Goal: Information Seeking & Learning: Learn about a topic

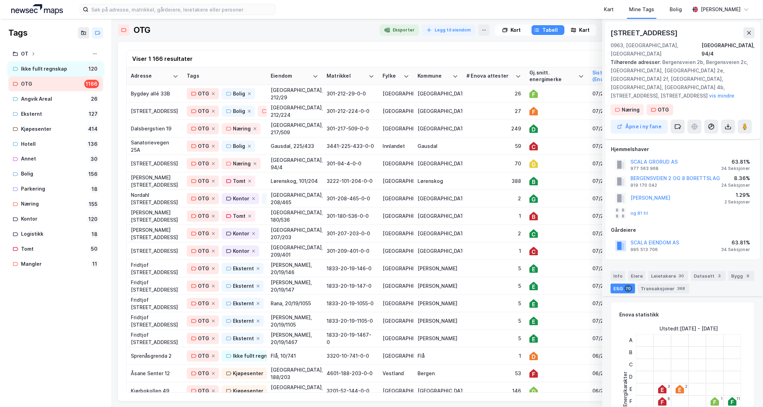
scroll to position [769, 0]
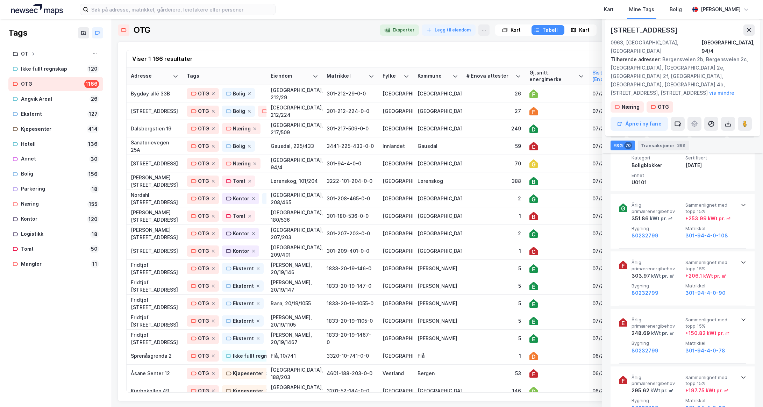
click at [585, 31] on div "Kart" at bounding box center [584, 30] width 10 height 8
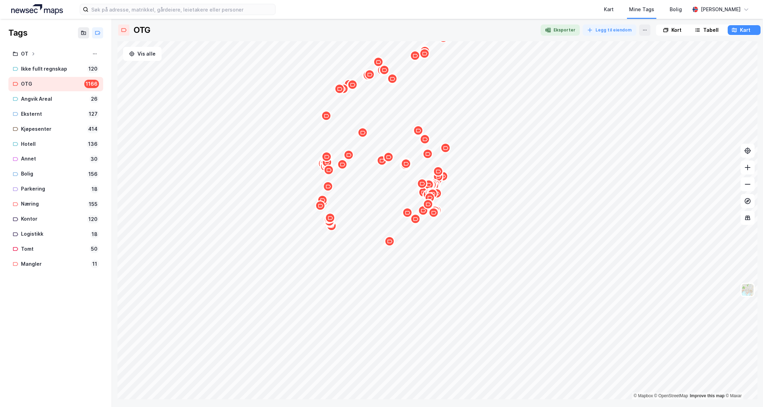
click at [441, 41] on div at bounding box center [437, 41] width 640 height 0
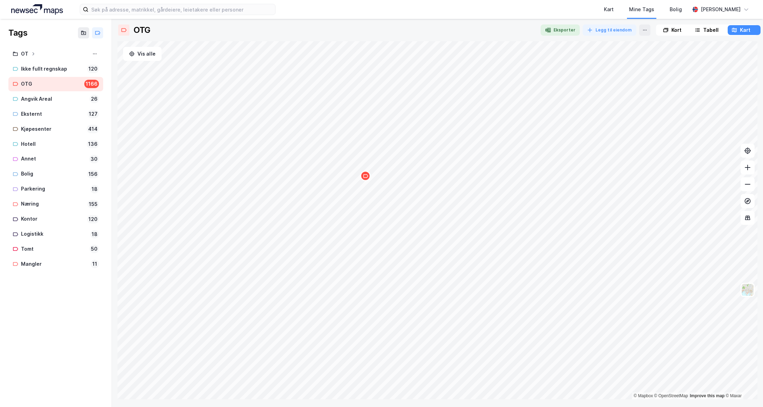
click at [365, 177] on icon "Map marker" at bounding box center [365, 175] width 5 height 5
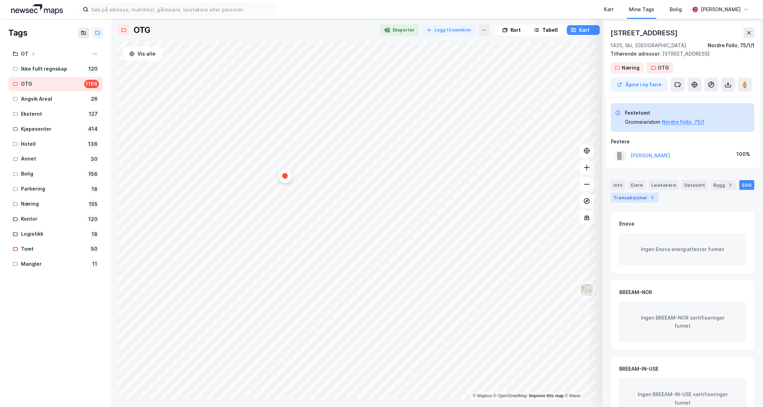
click at [628, 197] on div "Transaksjoner 2" at bounding box center [635, 198] width 48 height 10
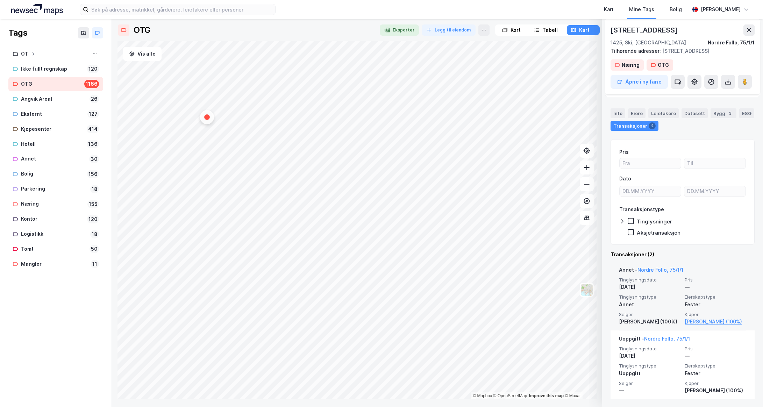
scroll to position [72, 0]
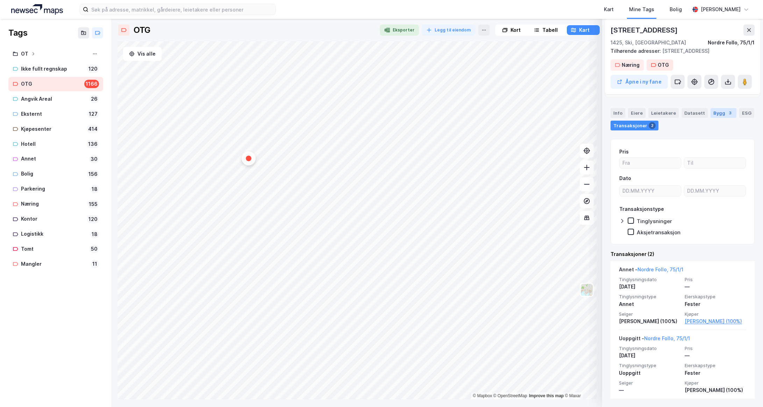
click at [715, 114] on div "Bygg 3" at bounding box center [724, 113] width 26 height 10
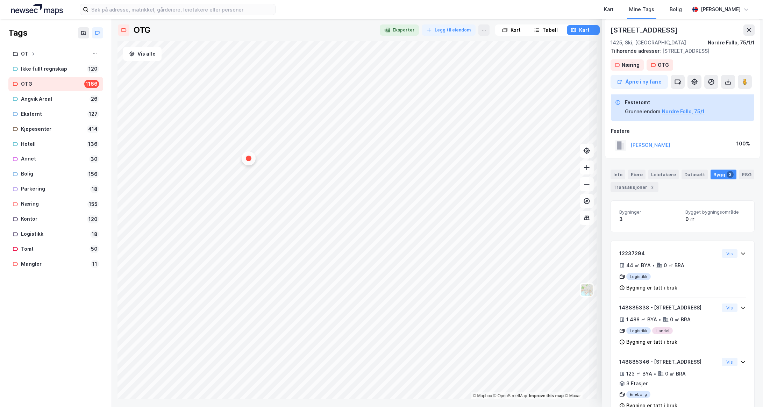
scroll to position [0, 0]
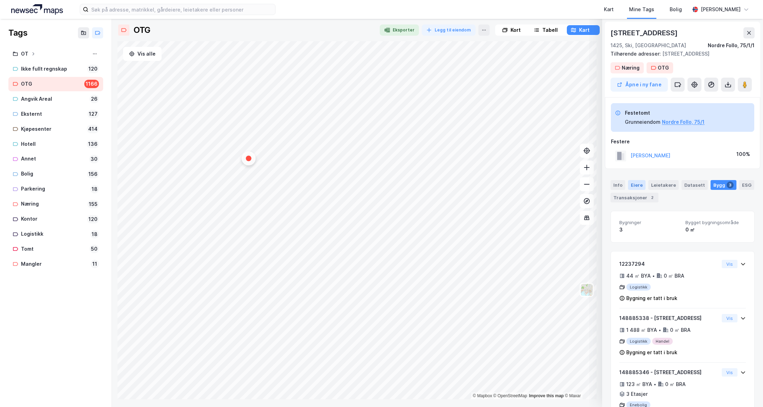
click at [635, 186] on div "Eiere" at bounding box center [636, 185] width 17 height 10
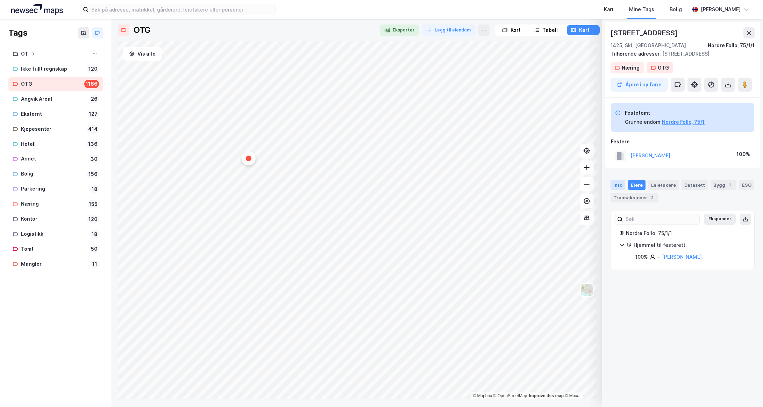
click at [620, 185] on div "Info" at bounding box center [618, 185] width 15 height 10
